Goal: Navigation & Orientation: Go to known website

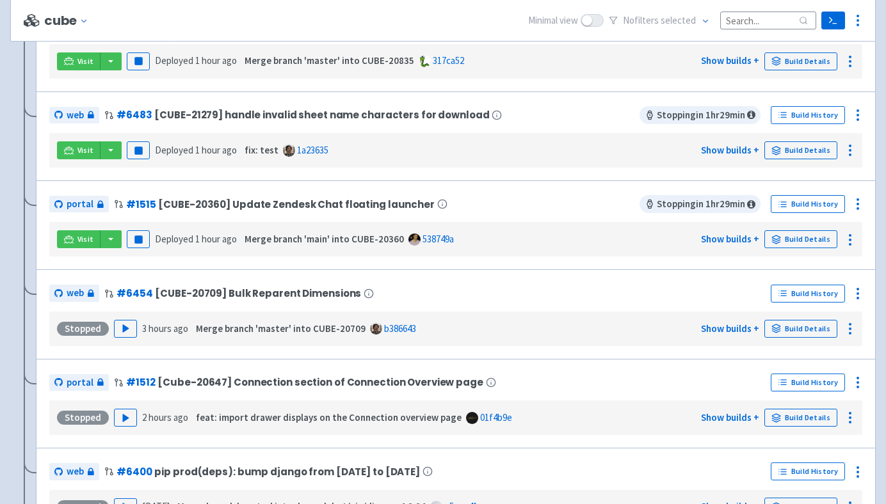
scroll to position [576, 0]
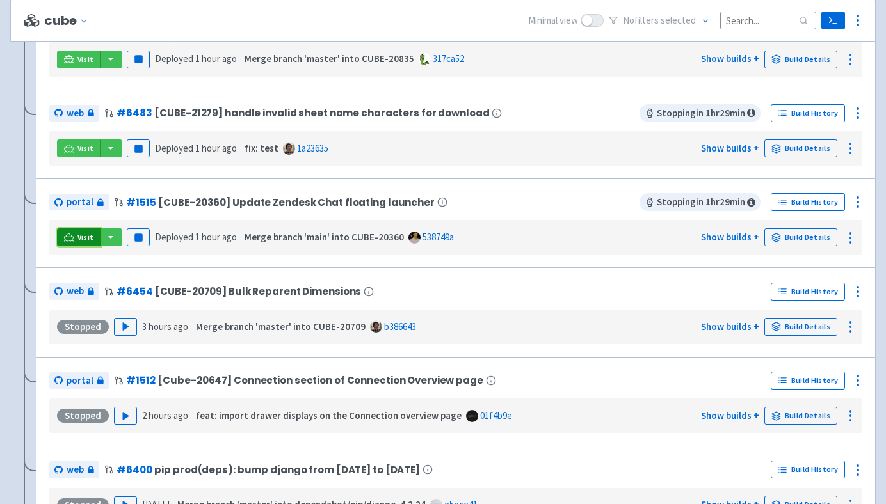
click at [83, 242] on span "Visit" at bounding box center [85, 237] width 17 height 10
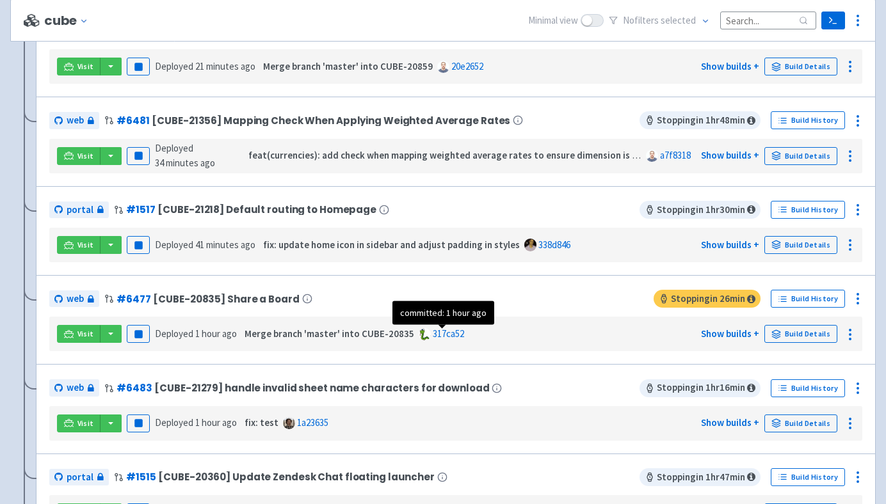
scroll to position [310, 0]
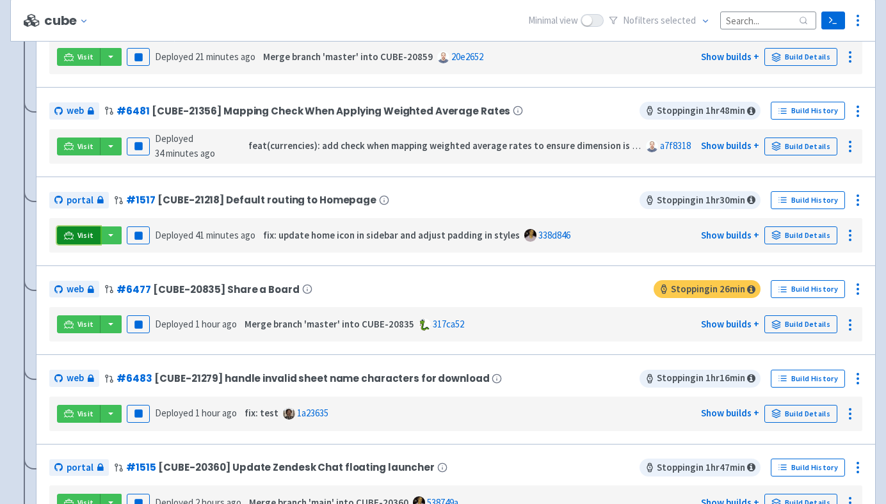
click at [79, 242] on link "Visit" at bounding box center [79, 236] width 44 height 18
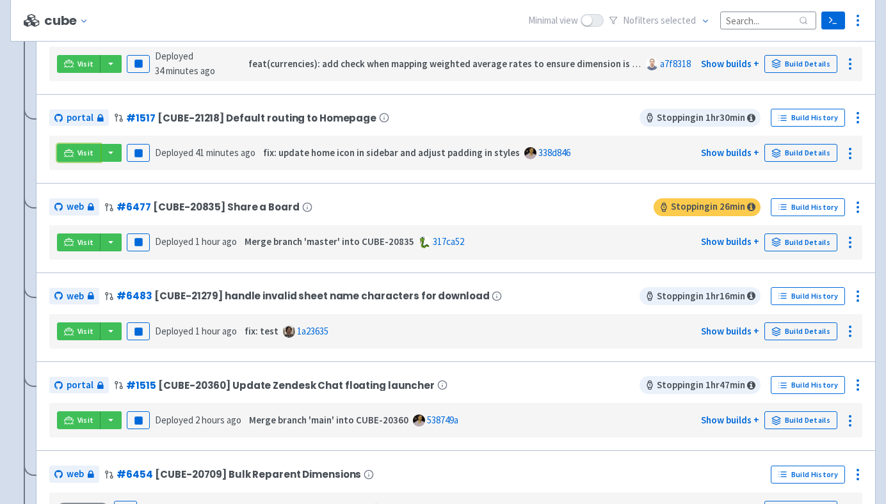
scroll to position [446, 0]
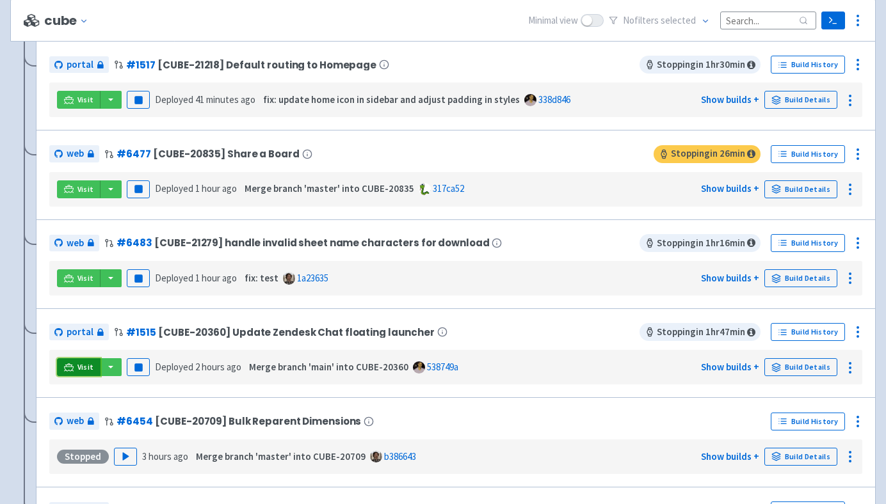
click at [83, 371] on span "Visit" at bounding box center [85, 367] width 17 height 10
